Goal: Task Accomplishment & Management: Manage account settings

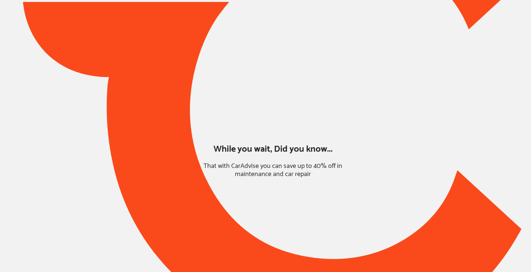
type input "*****"
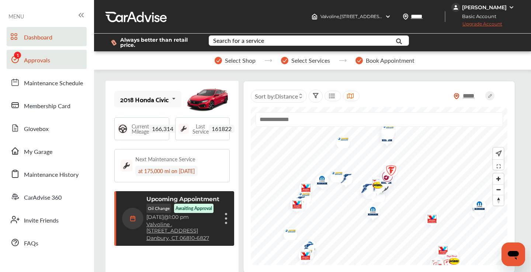
click at [39, 57] on span "Approvals" at bounding box center [37, 61] width 26 height 10
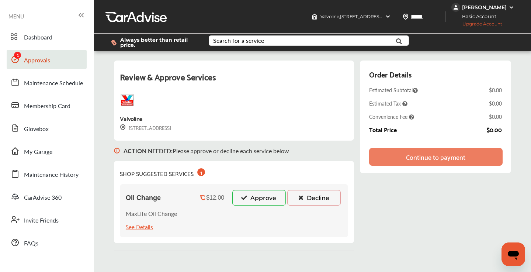
click at [270, 197] on button "Approve" at bounding box center [258, 197] width 53 height 15
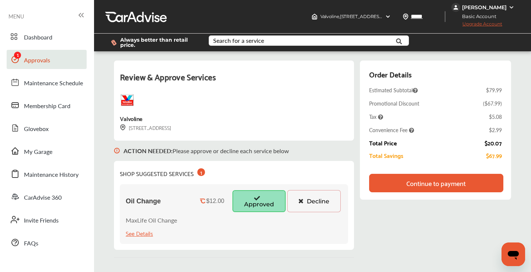
click at [420, 183] on div "Continue to payment" at bounding box center [435, 182] width 59 height 7
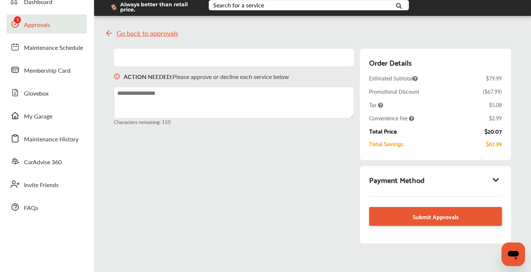
scroll to position [48, 0]
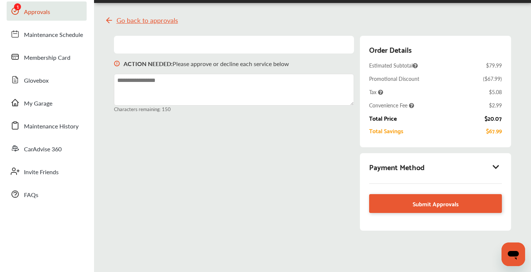
click at [495, 166] on icon at bounding box center [496, 166] width 9 height 7
